Goal: Information Seeking & Learning: Learn about a topic

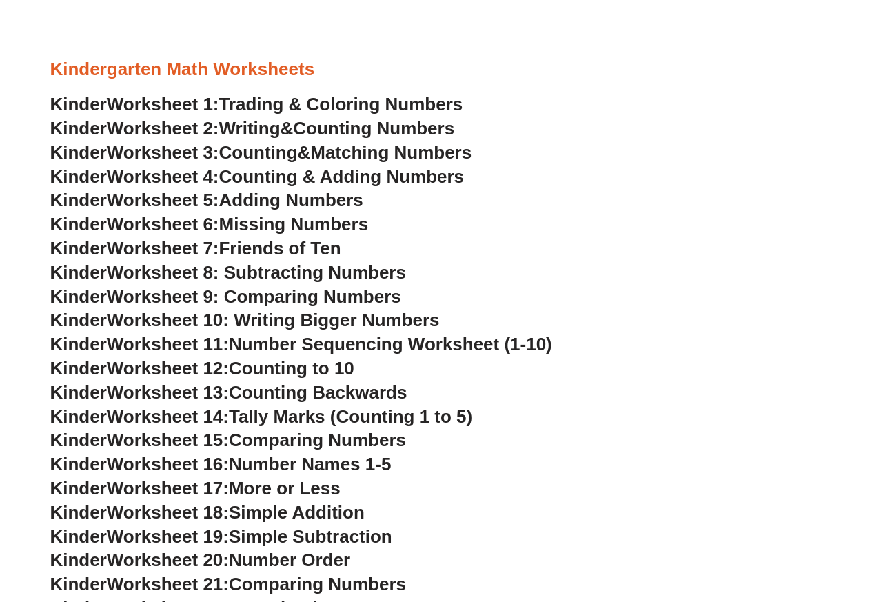
scroll to position [571, 0]
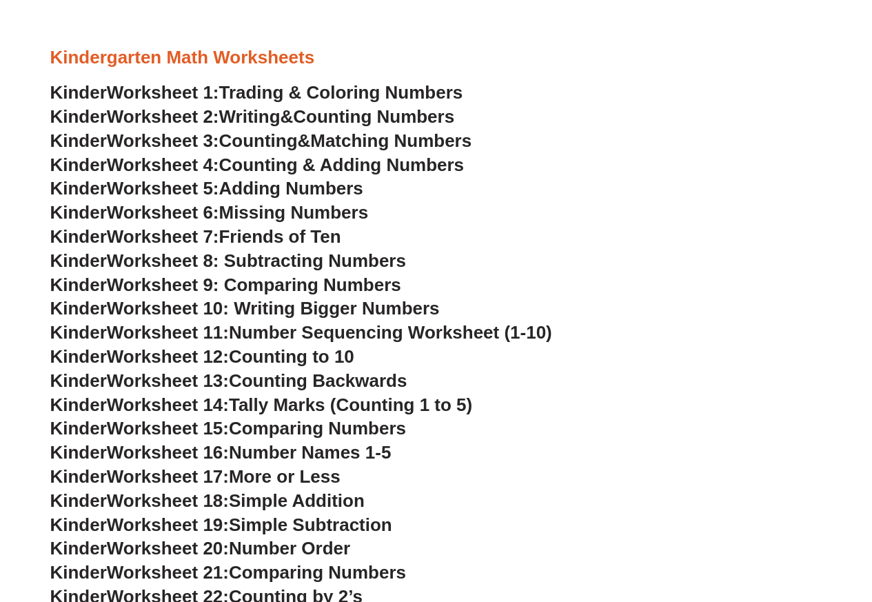
click at [362, 88] on span "Trading & Coloring Numbers" at bounding box center [341, 92] width 244 height 21
click at [340, 120] on span "Counting Numbers" at bounding box center [373, 116] width 161 height 21
click at [319, 141] on link "Kinder Worksheet 3: Counting & Matching Numbers" at bounding box center [261, 140] width 422 height 21
click at [330, 170] on span "Counting & Adding Numbers" at bounding box center [342, 164] width 246 height 21
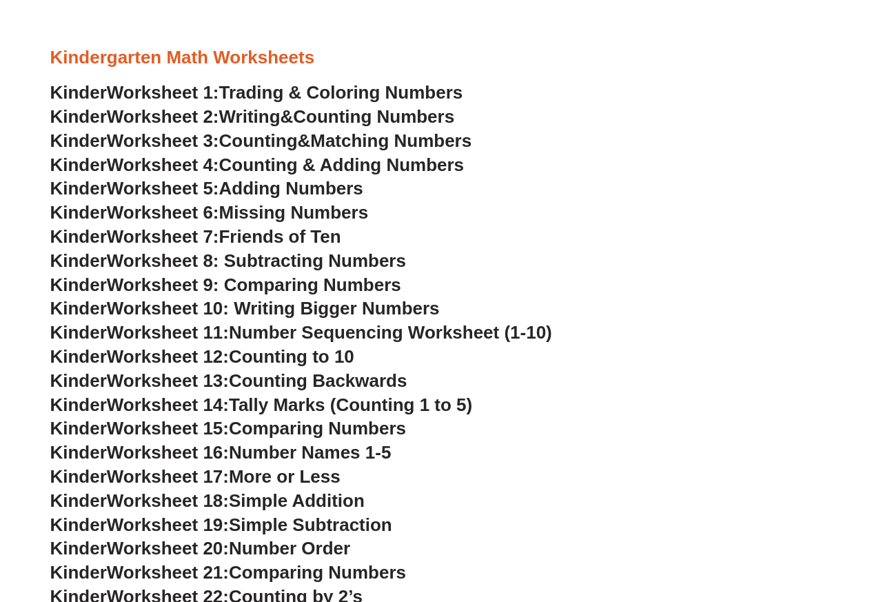
click at [293, 186] on span "Adding Numbers" at bounding box center [291, 188] width 144 height 21
click at [272, 214] on span "Missing Numbers" at bounding box center [294, 212] width 150 height 21
click at [299, 232] on span "Friends of Ten" at bounding box center [280, 236] width 122 height 21
drag, startPoint x: 877, startPoint y: 3, endPoint x: 610, endPoint y: 57, distance: 272.4
click at [610, 57] on h3 "Kindergarten Math Worksheets" at bounding box center [436, 57] width 772 height 23
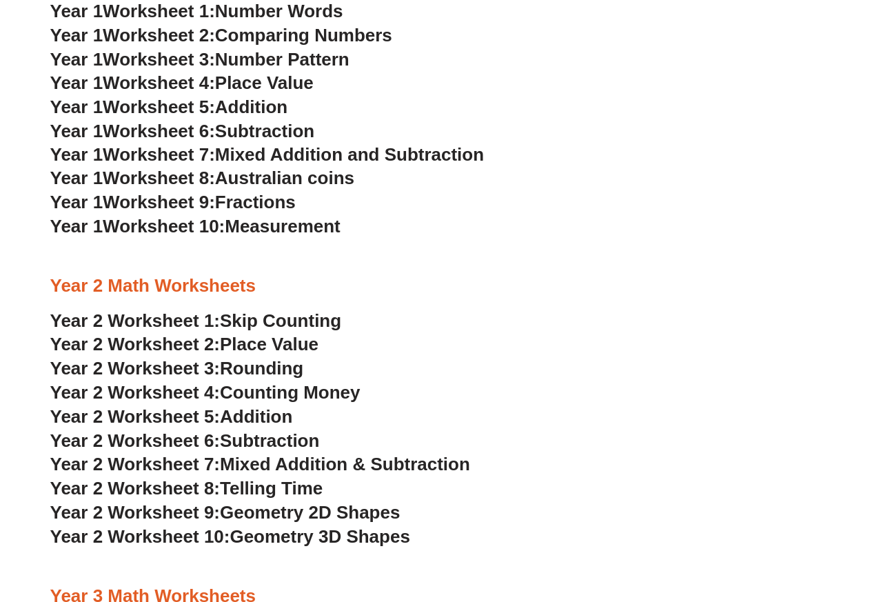
scroll to position [1319, 0]
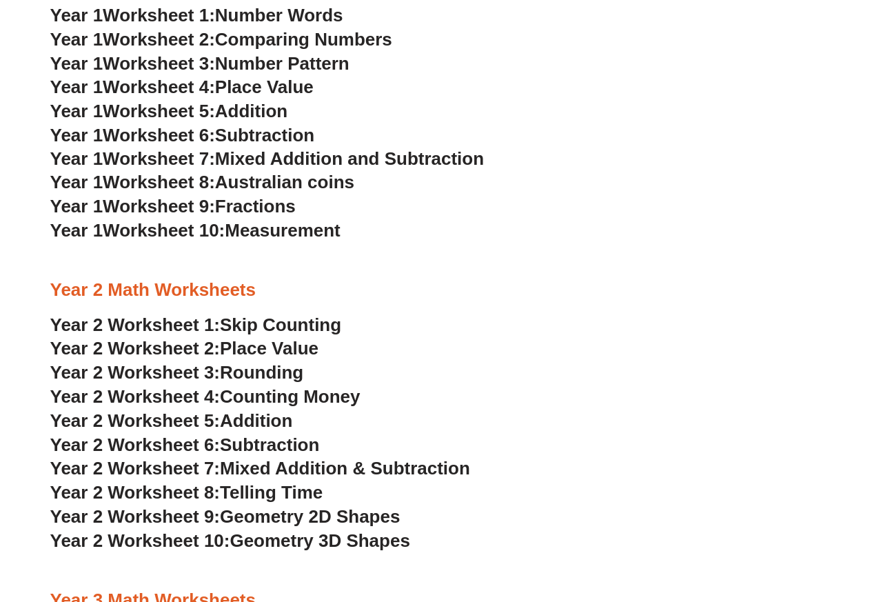
click at [241, 325] on span "Skip Counting" at bounding box center [280, 324] width 121 height 21
click at [265, 354] on span "Place Value" at bounding box center [269, 348] width 99 height 21
click at [259, 369] on span "Rounding" at bounding box center [261, 372] width 83 height 21
click at [239, 399] on span "Counting Money" at bounding box center [290, 396] width 141 height 21
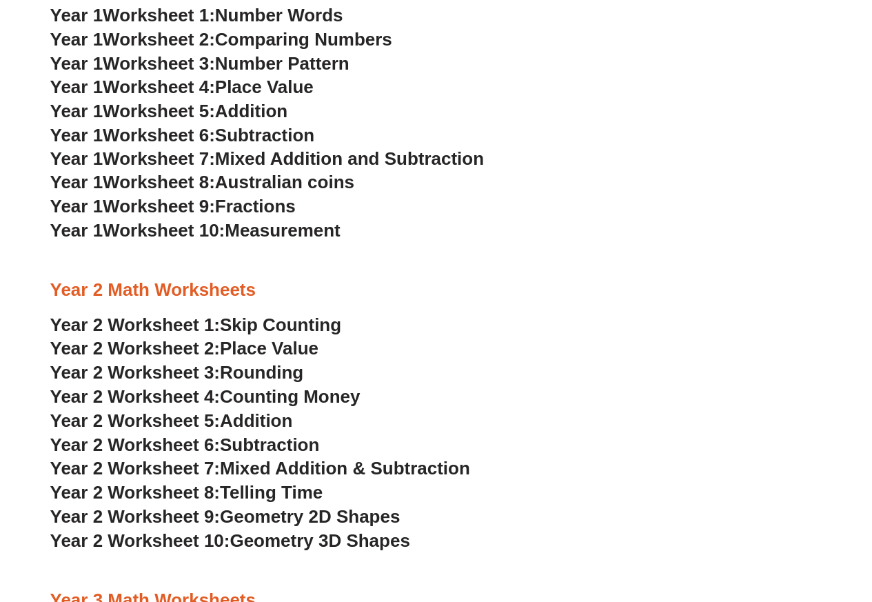
click at [258, 428] on span "Addition" at bounding box center [256, 420] width 72 height 21
